Goal: Information Seeking & Learning: Learn about a topic

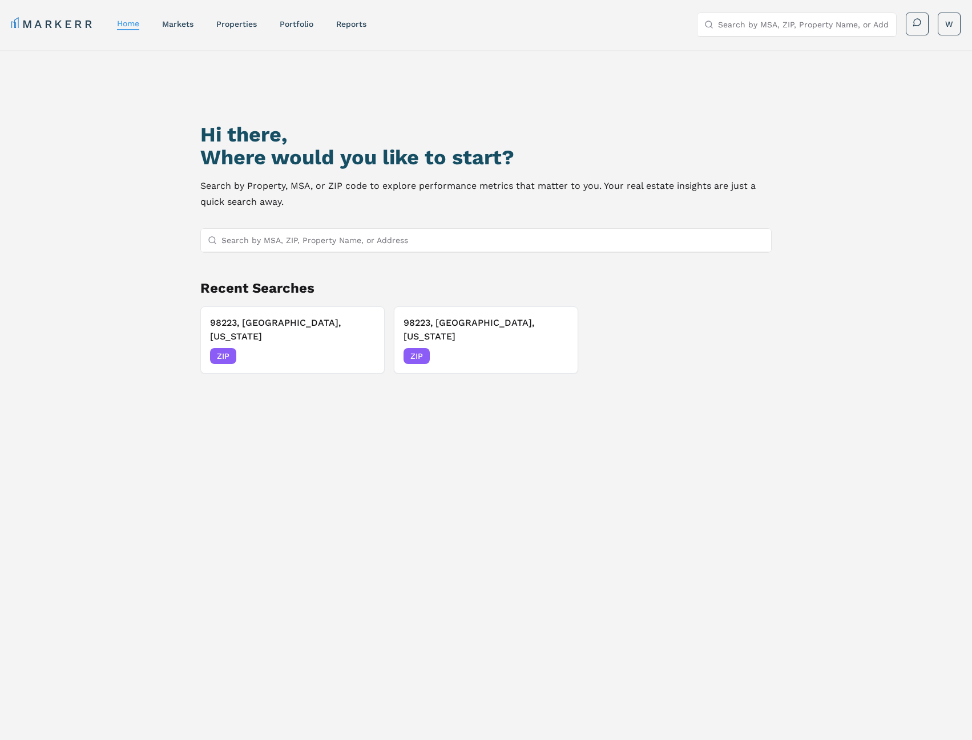
click at [300, 242] on input "Search by MSA, ZIP, Property Name, or Address" at bounding box center [492, 240] width 542 height 23
type input "Enumclaw"
click at [304, 259] on div "Enumclaw, [US_STATE] MSA" at bounding box center [484, 262] width 569 height 19
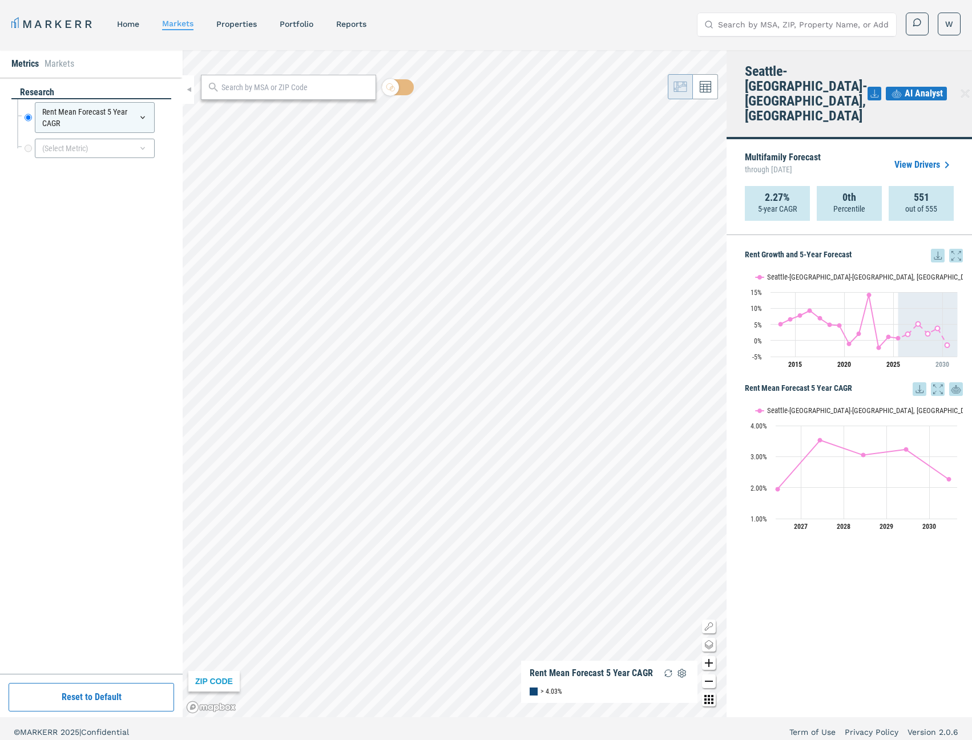
click at [291, 91] on input "text" at bounding box center [295, 88] width 148 height 12
paste input "98022"
type input "98022"
click at [333, 111] on span "98022, [GEOGRAPHIC_DATA], [US_STATE] ZIP" at bounding box center [288, 113] width 175 height 18
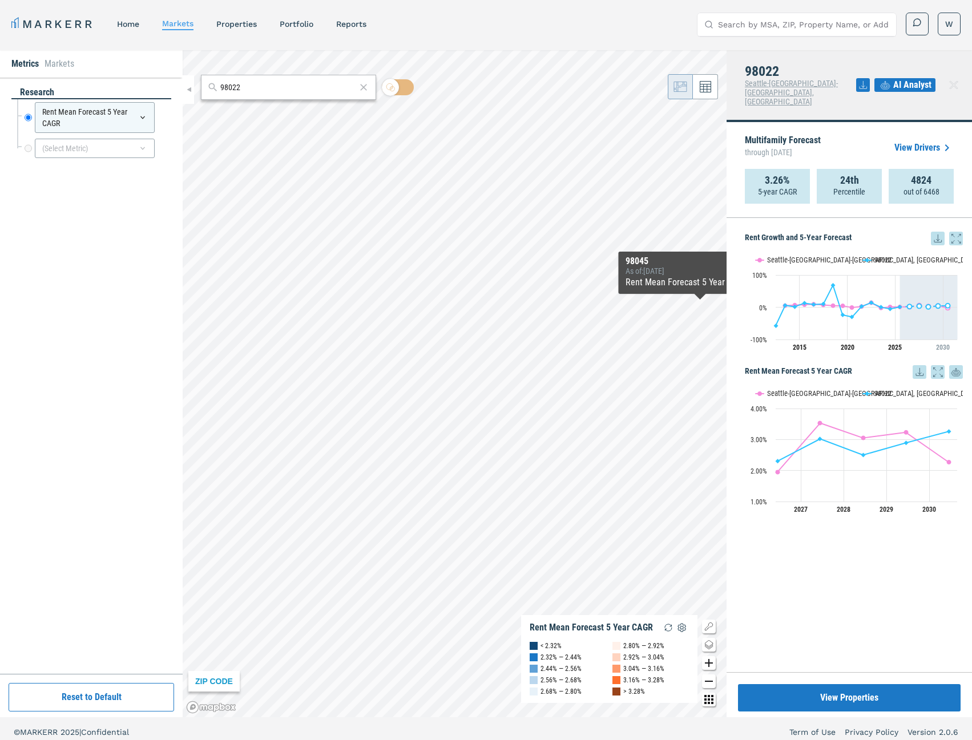
click at [939, 232] on icon at bounding box center [938, 239] width 14 height 14
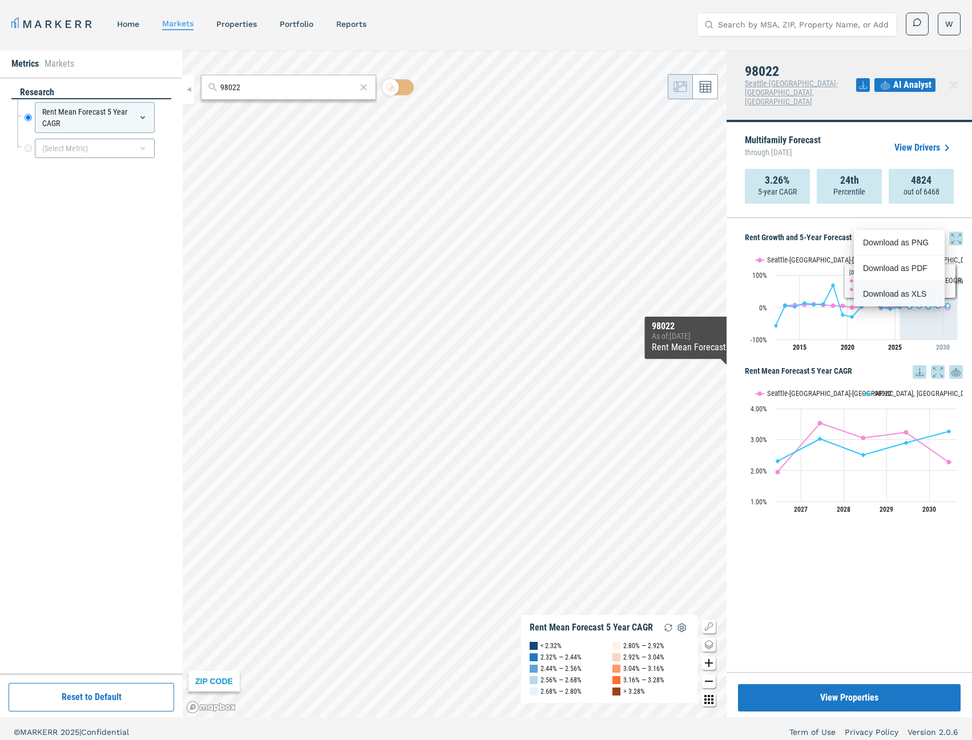
click at [884, 293] on div "Download as XLS" at bounding box center [896, 293] width 66 height 11
